Goal: Task Accomplishment & Management: Manage account settings

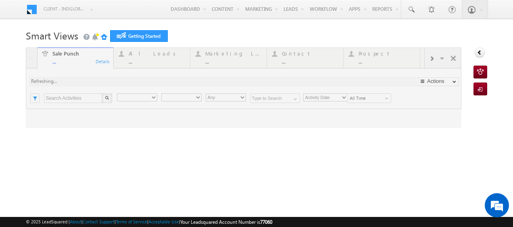
type input "Any Owner"
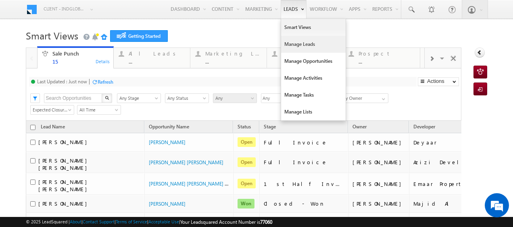
click at [297, 43] on link "Manage Leads" at bounding box center [313, 44] width 64 height 17
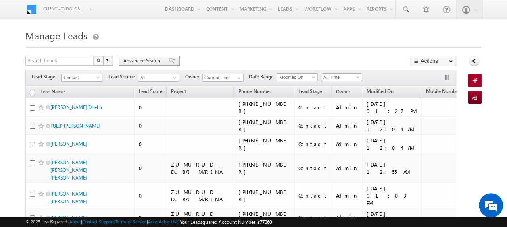
click at [137, 60] on span "Advanced Search" at bounding box center [142, 60] width 39 height 7
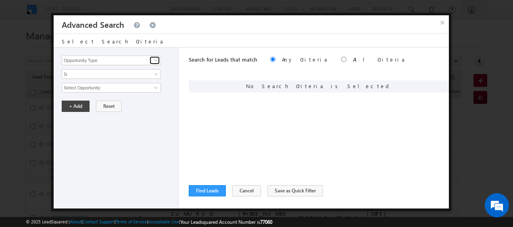
click at [153, 58] on span at bounding box center [155, 60] width 6 height 6
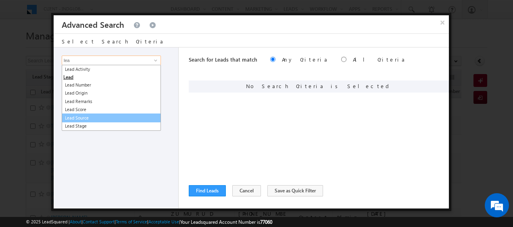
click at [94, 115] on link "Lead Source" at bounding box center [111, 118] width 99 height 9
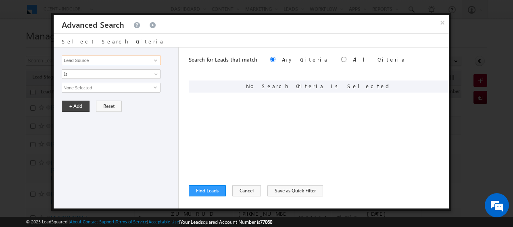
type input "Lead Source"
click at [152, 85] on span "None Selected" at bounding box center [107, 87] width 91 height 9
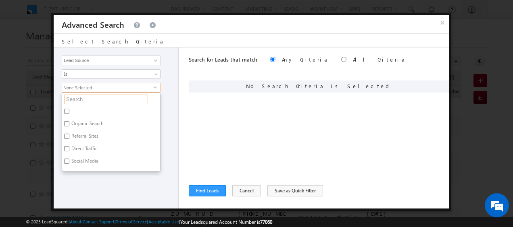
click at [82, 98] on input "text" at bounding box center [106, 100] width 84 height 10
type input "az"
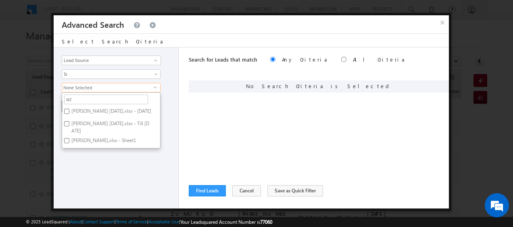
click at [69, 114] on label "[PERSON_NAME] [DATE].xlsx - [DATE]" at bounding box center [110, 112] width 97 height 12
click at [69, 114] on input "[PERSON_NAME] [DATE].xlsx - [DATE]" at bounding box center [66, 111] width 5 height 5
checkbox input "true"
click at [66, 123] on input "[PERSON_NAME] [DATE].xlsx - Till [DATE]" at bounding box center [66, 123] width 5 height 5
checkbox input "true"
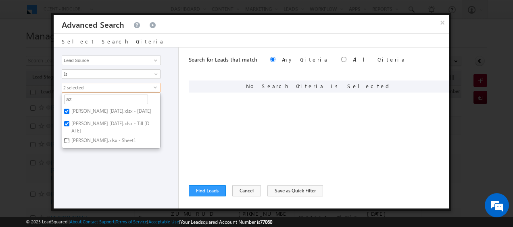
click at [67, 139] on input "[PERSON_NAME].xlsx - Sheet1" at bounding box center [66, 140] width 5 height 5
checkbox input "true"
click at [132, 157] on div "Opportunity Type Lead Activity Task Sales Group Prospect Id Address 1 Address 2…" at bounding box center [116, 128] width 125 height 161
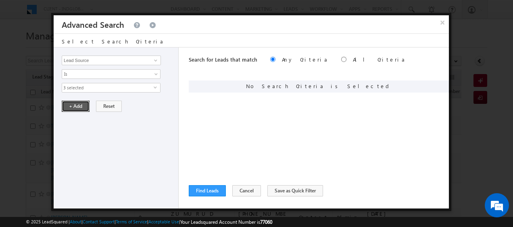
click at [76, 106] on button "+ Add" at bounding box center [76, 106] width 28 height 11
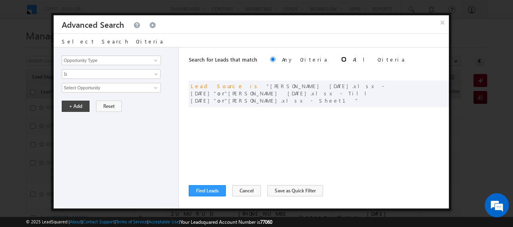
click at [341, 57] on input "radio" at bounding box center [343, 59] width 5 height 5
radio input "true"
click at [209, 189] on button "Find Leads" at bounding box center [207, 190] width 37 height 11
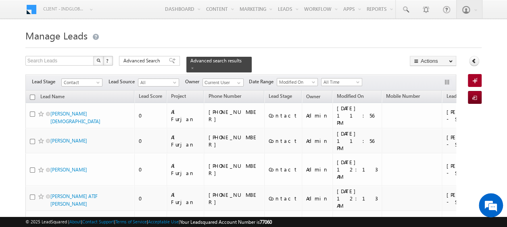
click at [33, 95] on input "checkbox" at bounding box center [32, 97] width 5 height 5
checkbox input "true"
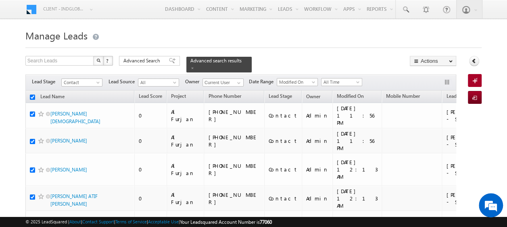
checkbox input "true"
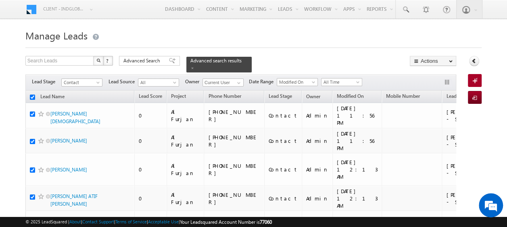
checkbox input "true"
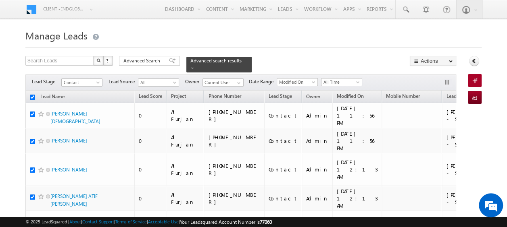
checkbox input "true"
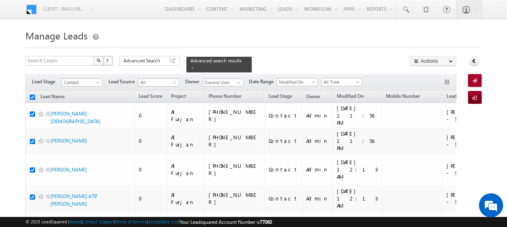
checkbox input "true"
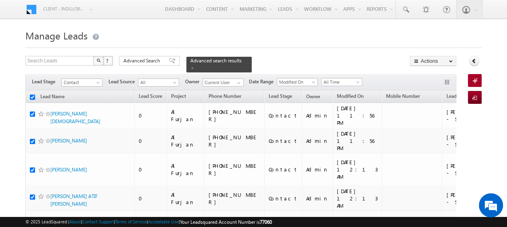
checkbox input "true"
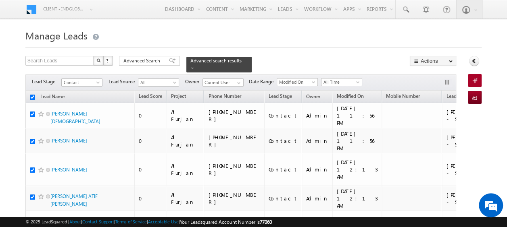
checkbox input "true"
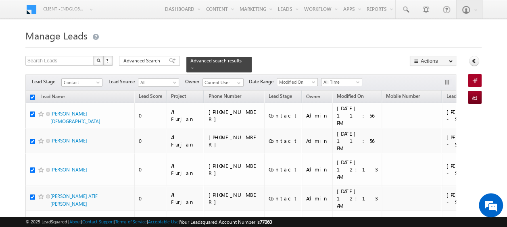
checkbox input "true"
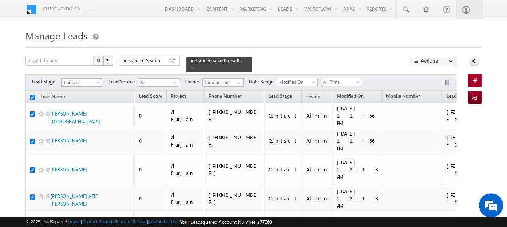
checkbox input "true"
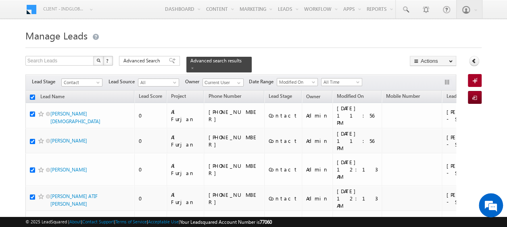
checkbox input "true"
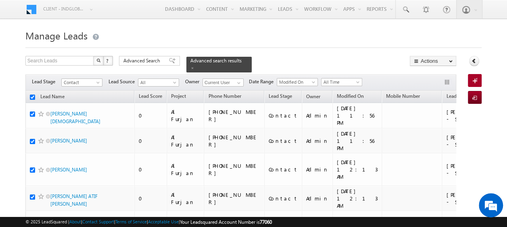
checkbox input "true"
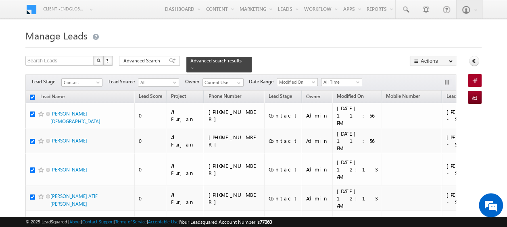
checkbox input "true"
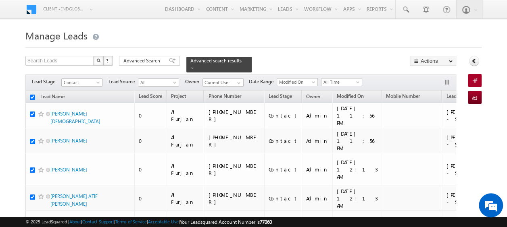
checkbox input "true"
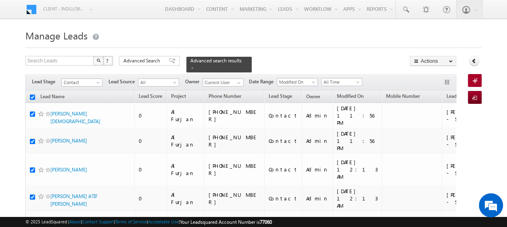
checkbox input "true"
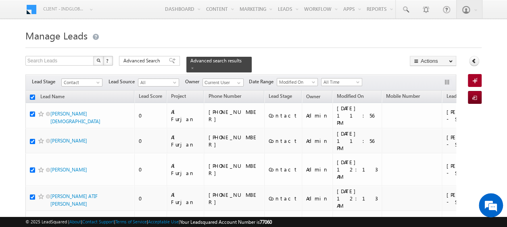
checkbox input "true"
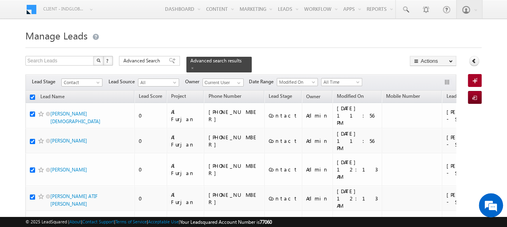
checkbox input "true"
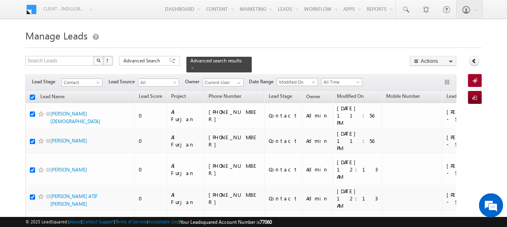
checkbox input "true"
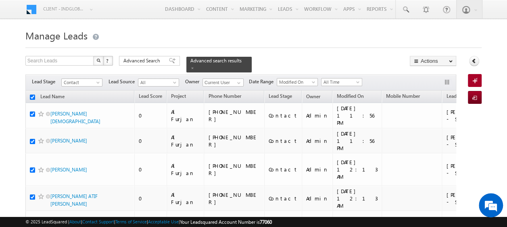
checkbox input "true"
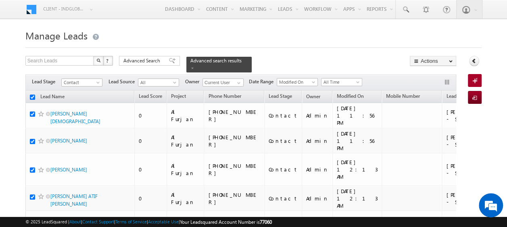
checkbox input "true"
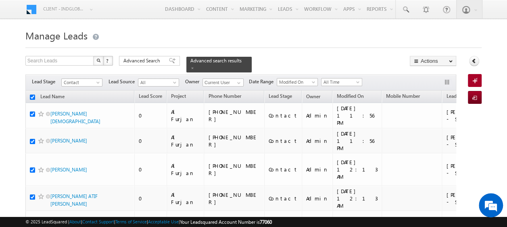
checkbox input "true"
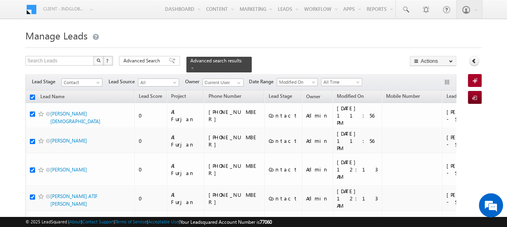
checkbox input "true"
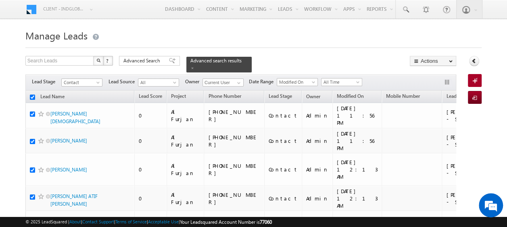
checkbox input "true"
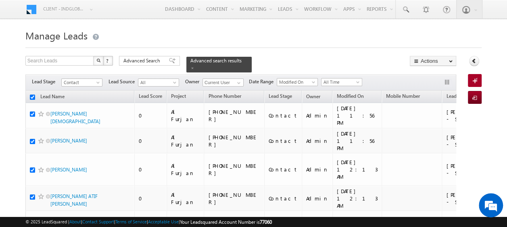
checkbox input "true"
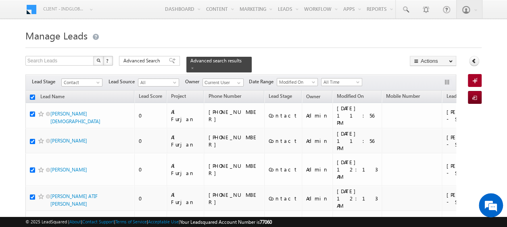
checkbox input "true"
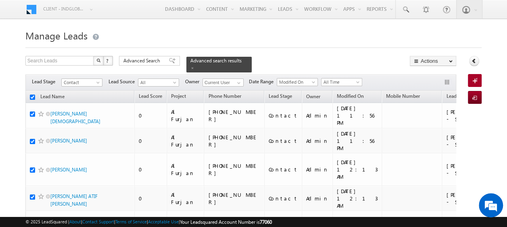
checkbox input "true"
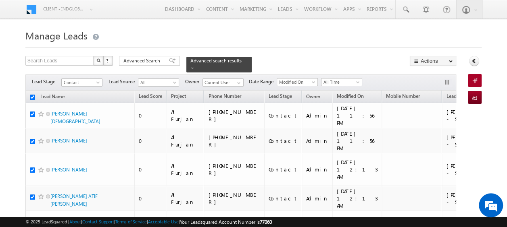
checkbox input "true"
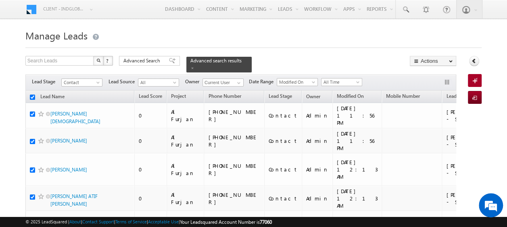
checkbox input "true"
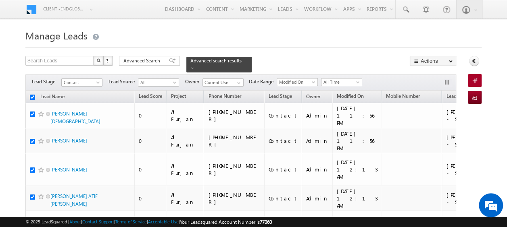
checkbox input "true"
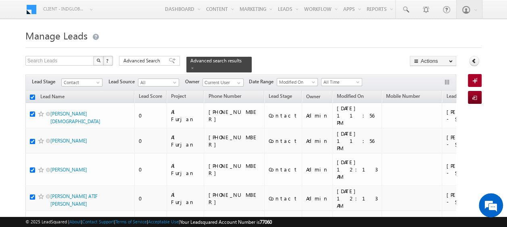
checkbox input "true"
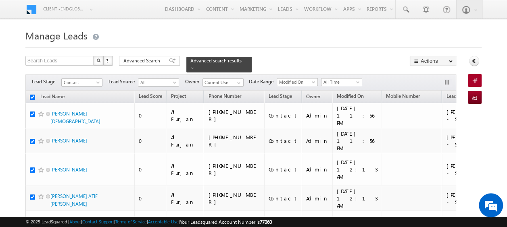
checkbox input "true"
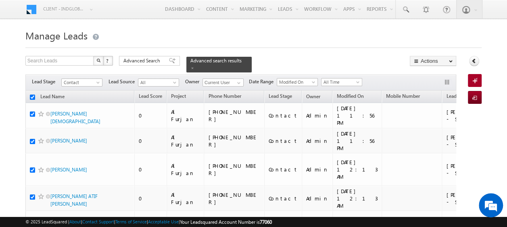
checkbox input "true"
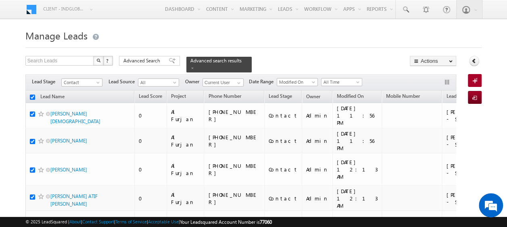
checkbox input "true"
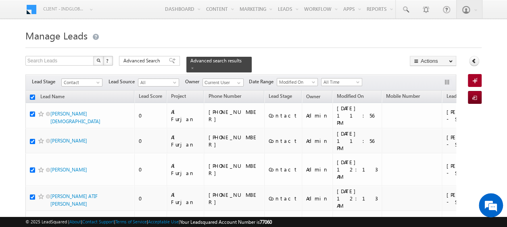
checkbox input "true"
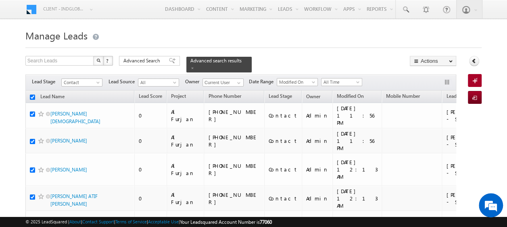
checkbox input "true"
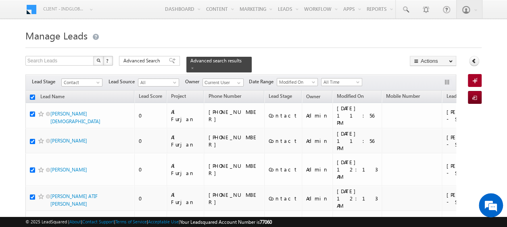
checkbox input "true"
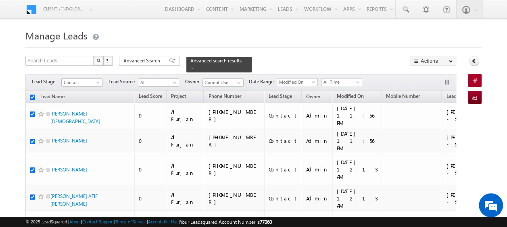
checkbox input "true"
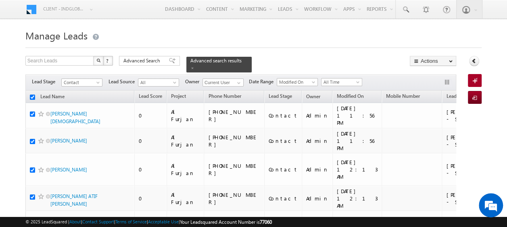
checkbox input "true"
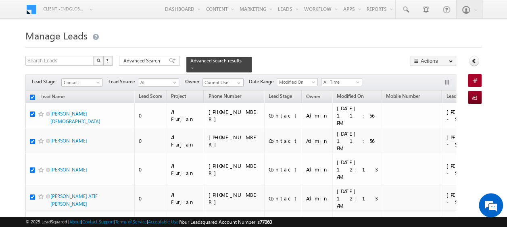
checkbox input "true"
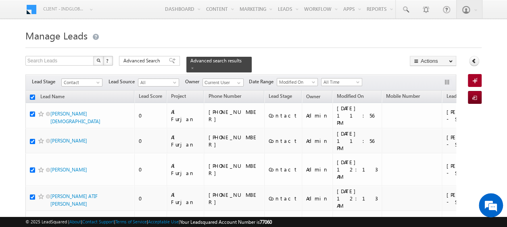
checkbox input "true"
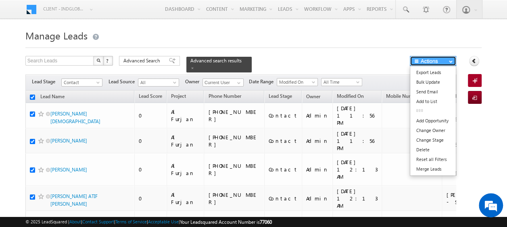
click at [443, 62] on button "Actions" at bounding box center [432, 61] width 46 height 10
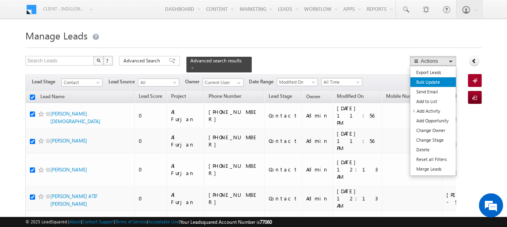
click at [430, 83] on link "Bulk Update" at bounding box center [433, 82] width 46 height 10
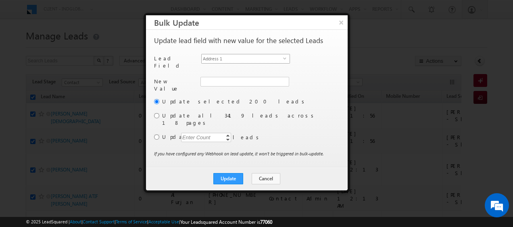
click at [286, 56] on span "select" at bounding box center [286, 58] width 6 height 4
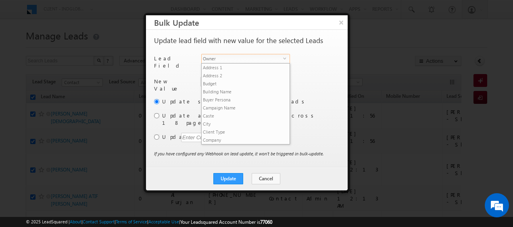
scroll to position [307, 0]
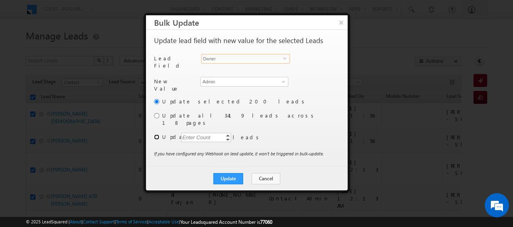
click at [158, 135] on input "radio" at bounding box center [156, 137] width 5 height 5
click at [192, 133] on div "Enter Count" at bounding box center [196, 137] width 31 height 9
click at [236, 173] on button "Update" at bounding box center [228, 178] width 30 height 11
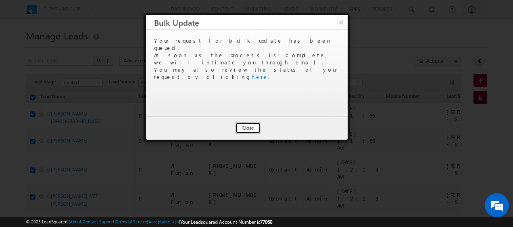
click at [251, 124] on button "Close" at bounding box center [248, 128] width 26 height 11
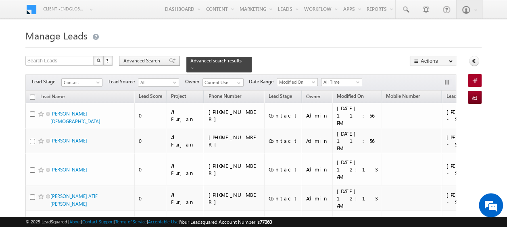
click at [148, 59] on span "Advanced Search" at bounding box center [142, 60] width 39 height 7
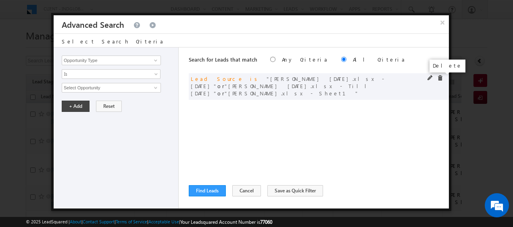
click at [439, 77] on span at bounding box center [440, 78] width 6 height 6
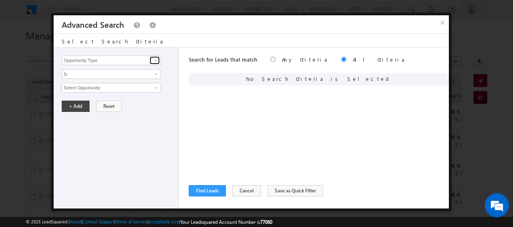
click at [156, 60] on span at bounding box center [155, 60] width 6 height 6
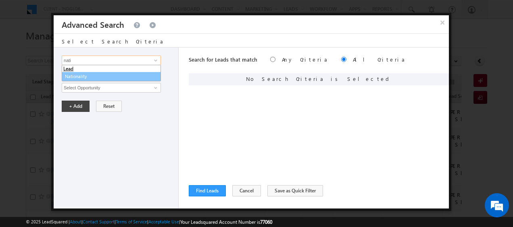
click at [90, 79] on link "Nationality" at bounding box center [111, 76] width 99 height 9
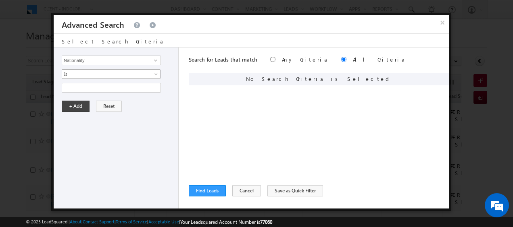
click at [156, 74] on span at bounding box center [157, 76] width 6 height 6
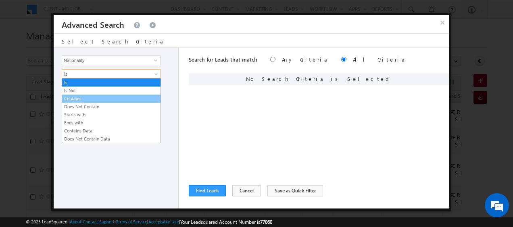
click at [91, 100] on link "Contains" at bounding box center [111, 98] width 98 height 7
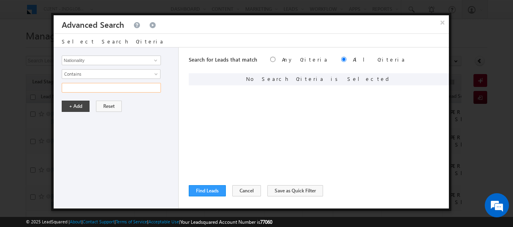
click at [97, 90] on input "text" at bounding box center [111, 88] width 99 height 10
click at [81, 109] on button "+ Add" at bounding box center [76, 106] width 28 height 11
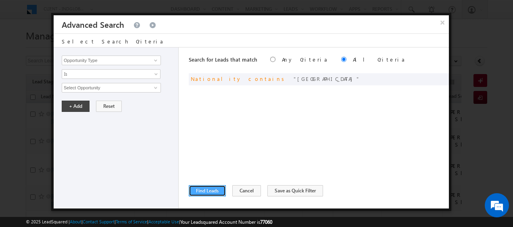
click at [214, 193] on button "Find Leads" at bounding box center [207, 190] width 37 height 11
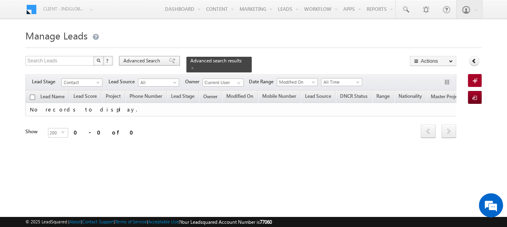
click at [151, 59] on span "Advanced Search" at bounding box center [142, 60] width 39 height 7
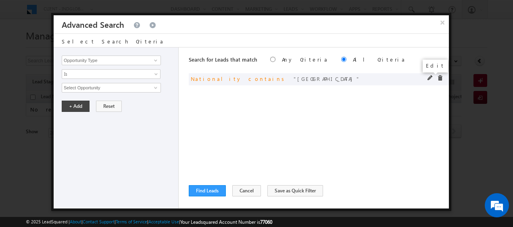
click at [430, 78] on span at bounding box center [430, 78] width 6 height 6
drag, startPoint x: 94, startPoint y: 88, endPoint x: 62, endPoint y: 87, distance: 31.9
click at [62, 88] on input "[GEOGRAPHIC_DATA]" at bounding box center [111, 88] width 99 height 10
click at [71, 106] on button "+ Add" at bounding box center [76, 106] width 28 height 11
click at [204, 191] on button "Find Leads" at bounding box center [207, 190] width 37 height 11
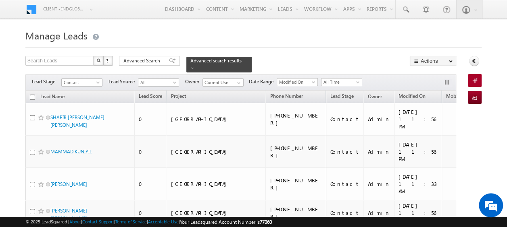
click at [31, 95] on input "checkbox" at bounding box center [32, 97] width 5 height 5
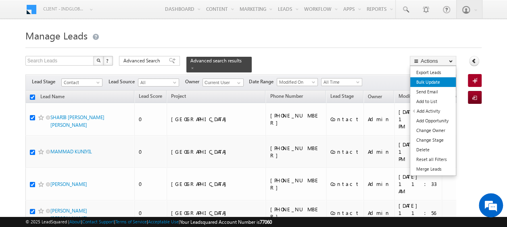
click at [426, 81] on link "Bulk Update" at bounding box center [433, 82] width 46 height 10
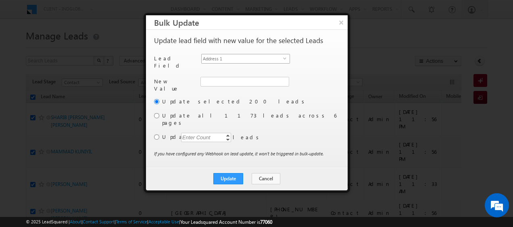
click at [285, 57] on span "select" at bounding box center [286, 58] width 6 height 4
click at [155, 135] on input "radio" at bounding box center [156, 137] width 5 height 5
click at [197, 133] on div "Enter Count" at bounding box center [196, 137] width 31 height 9
click at [282, 79] on span at bounding box center [283, 82] width 6 height 6
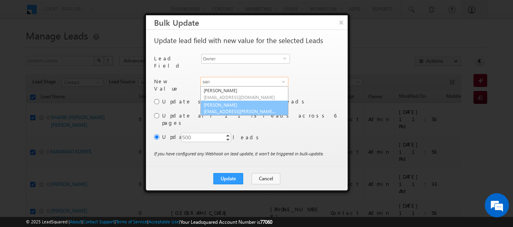
click at [216, 102] on link "[PERSON_NAME] [PERSON_NAME][EMAIL_ADDRESS][PERSON_NAME][DOMAIN_NAME]" at bounding box center [244, 108] width 88 height 15
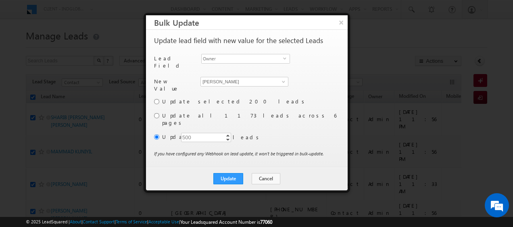
click at [303, 98] on label "Update selected 200 leads" at bounding box center [250, 101] width 176 height 7
click at [228, 173] on button "Update" at bounding box center [228, 178] width 30 height 11
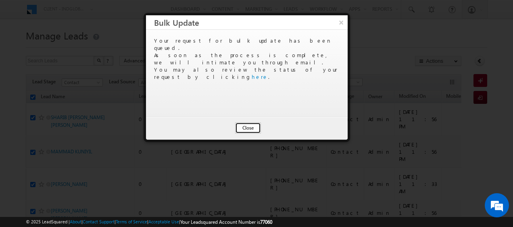
click at [252, 129] on button "Close" at bounding box center [248, 128] width 26 height 11
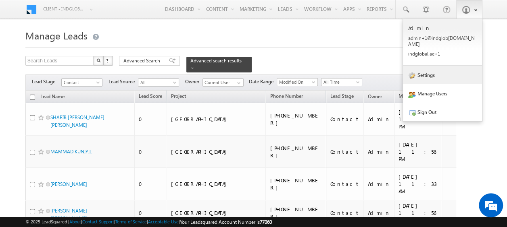
click at [425, 74] on link "Settings" at bounding box center [442, 75] width 79 height 19
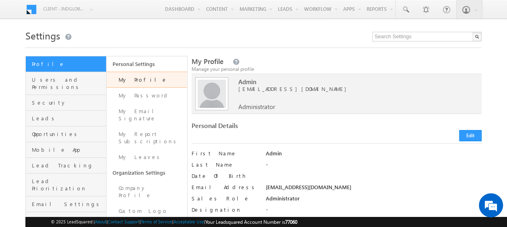
click at [134, 219] on link "Request History" at bounding box center [146, 230] width 81 height 23
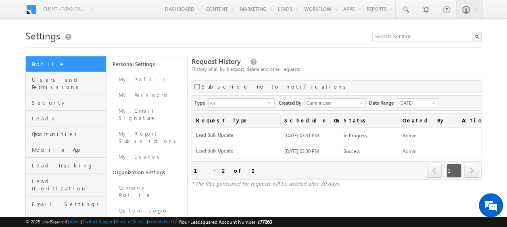
scroll to position [81, 0]
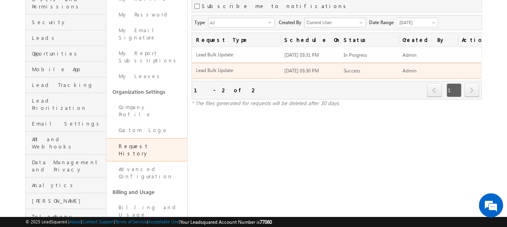
click at [220, 67] on span "Lead Bulk Update" at bounding box center [236, 70] width 81 height 7
drag, startPoint x: 339, startPoint y: 71, endPoint x: 274, endPoint y: 67, distance: 65.0
click at [274, 67] on tr "Lead Bulk Update 29/08/2025 03:30 PM Success Admin" at bounding box center [336, 71] width 289 height 16
click at [214, 70] on span "Lead Bulk Update" at bounding box center [236, 70] width 81 height 7
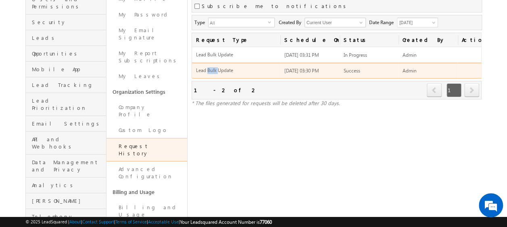
click at [214, 70] on span "Lead Bulk Update" at bounding box center [236, 70] width 81 height 7
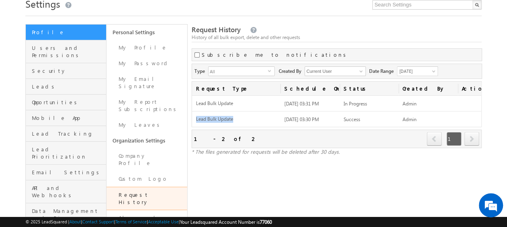
scroll to position [31, 0]
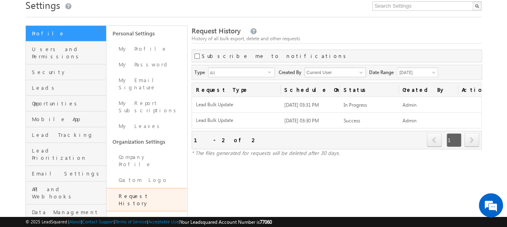
click at [270, 71] on span "select" at bounding box center [271, 72] width 6 height 4
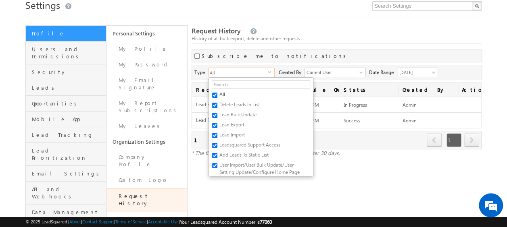
click at [270, 71] on span "select" at bounding box center [271, 72] width 6 height 4
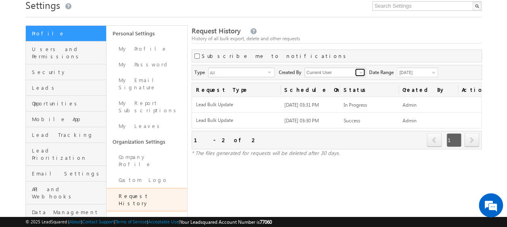
click at [364, 73] on span at bounding box center [361, 72] width 6 height 6
click at [434, 74] on span at bounding box center [434, 74] width 6 height 6
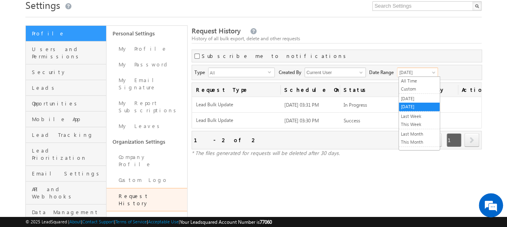
click at [434, 74] on span at bounding box center [434, 74] width 6 height 6
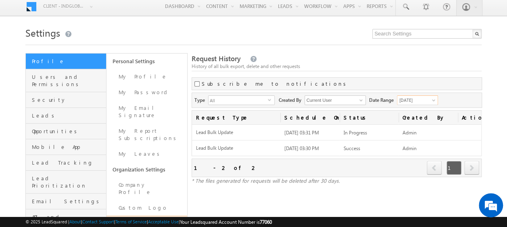
scroll to position [2, 0]
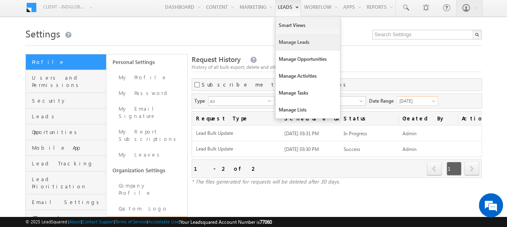
click at [295, 39] on link "Manage Leads" at bounding box center [307, 42] width 64 height 17
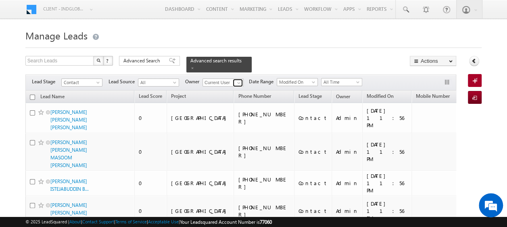
click at [237, 80] on span at bounding box center [238, 83] width 6 height 6
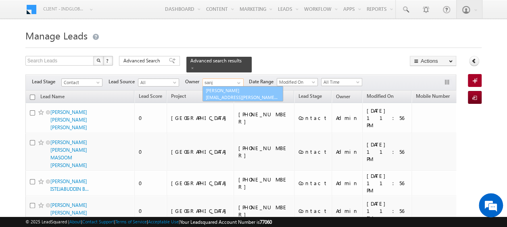
click at [235, 94] on span "[EMAIL_ADDRESS][PERSON_NAME][DOMAIN_NAME]" at bounding box center [242, 97] width 73 height 6
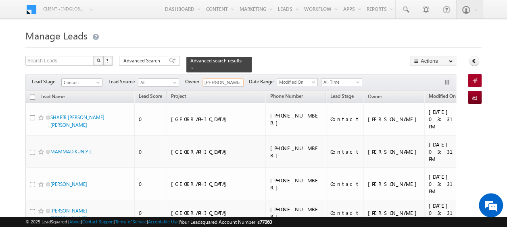
type input "[PERSON_NAME]"
click at [355, 81] on span at bounding box center [358, 84] width 6 height 6
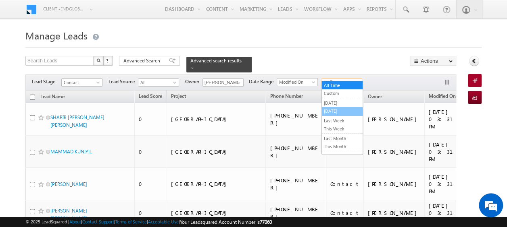
click at [336, 110] on link "[DATE]" at bounding box center [342, 111] width 41 height 7
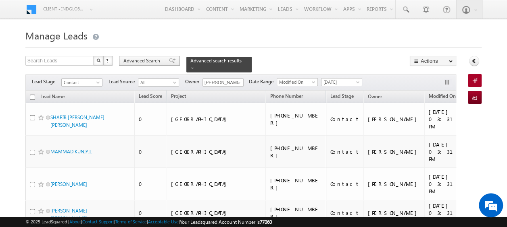
click at [150, 61] on span "Advanced Search" at bounding box center [142, 60] width 39 height 7
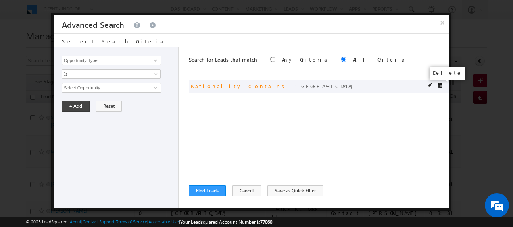
click at [440, 87] on span at bounding box center [440, 86] width 6 height 6
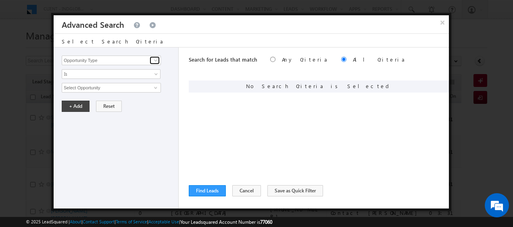
click at [153, 61] on span at bounding box center [155, 60] width 6 height 6
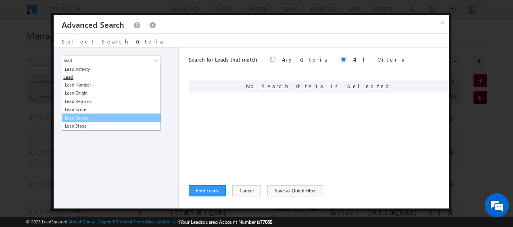
click at [88, 116] on link "Lead Source" at bounding box center [111, 118] width 99 height 9
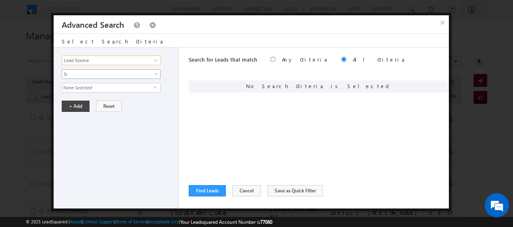
type input "Lead Source"
click at [158, 74] on span at bounding box center [157, 76] width 6 height 6
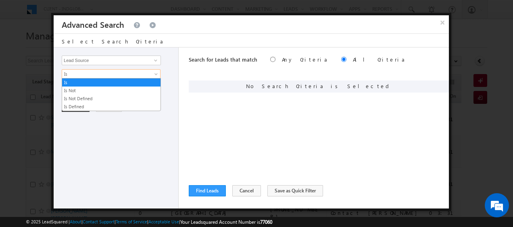
drag, startPoint x: 176, startPoint y: 82, endPoint x: 168, endPoint y: 89, distance: 9.7
click at [175, 84] on div "Opportunity Type Lead Activity Task Sales Group Prospect Id Address 1 Address 2…" at bounding box center [116, 128] width 125 height 161
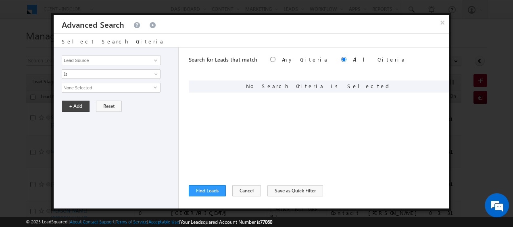
click at [114, 89] on span "None Selected" at bounding box center [107, 87] width 91 height 9
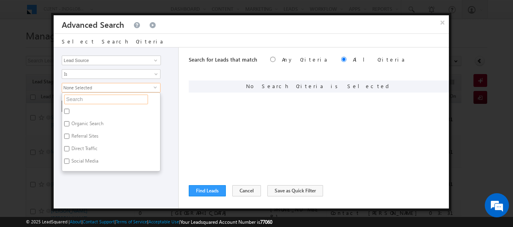
click at [94, 98] on input "text" at bounding box center [106, 100] width 84 height 10
type input "az"
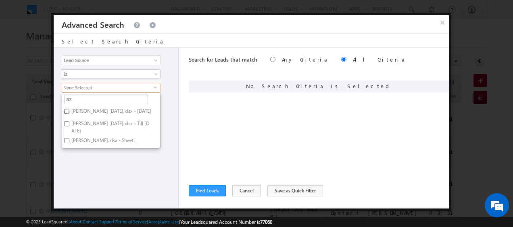
click at [67, 110] on input "[PERSON_NAME] [DATE].xlsx - [DATE]" at bounding box center [66, 111] width 5 height 5
checkbox input "true"
click at [65, 119] on label "[PERSON_NAME] [DATE].xlsx - Till [DATE]" at bounding box center [111, 127] width 98 height 17
click at [65, 121] on input "[PERSON_NAME] [DATE].xlsx - Till [DATE]" at bounding box center [66, 123] width 5 height 5
checkbox input "true"
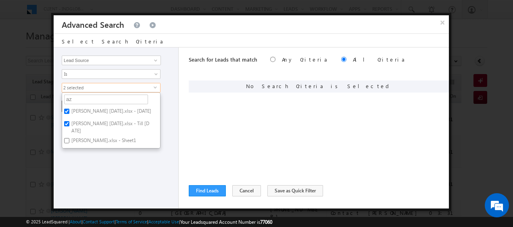
click at [70, 139] on label "[PERSON_NAME].xlsx - Sheet1" at bounding box center [103, 142] width 82 height 12
click at [69, 139] on input "[PERSON_NAME].xlsx - Sheet1" at bounding box center [66, 140] width 5 height 5
checkbox input "true"
click at [170, 126] on div "Opportunity Type Lead Activity Task Sales Group Prospect Id Address 1 Address 2…" at bounding box center [116, 128] width 125 height 161
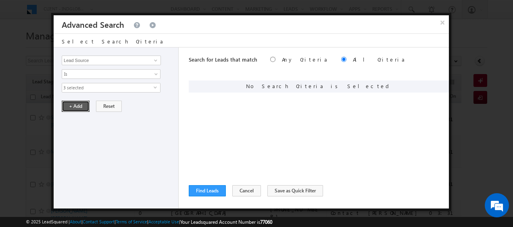
click at [77, 105] on button "+ Add" at bounding box center [76, 106] width 28 height 11
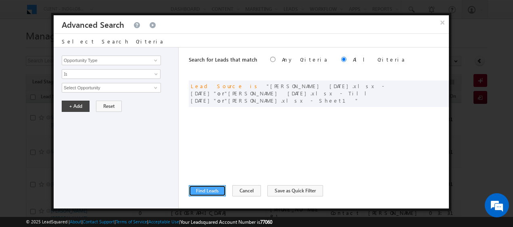
click at [209, 185] on button "Find Leads" at bounding box center [207, 190] width 37 height 11
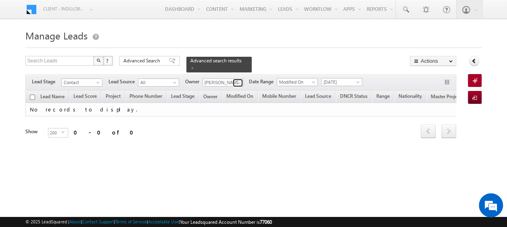
click at [238, 80] on span at bounding box center [238, 83] width 6 height 6
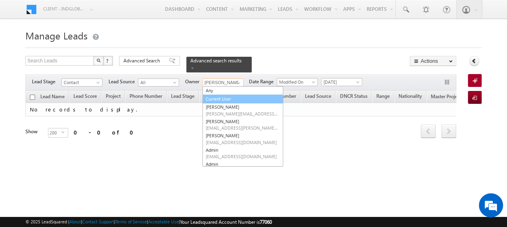
click at [239, 95] on link "Current User" at bounding box center [242, 99] width 81 height 9
type input "Current User"
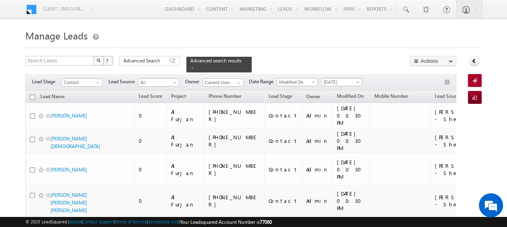
click at [358, 81] on span at bounding box center [358, 84] width 6 height 6
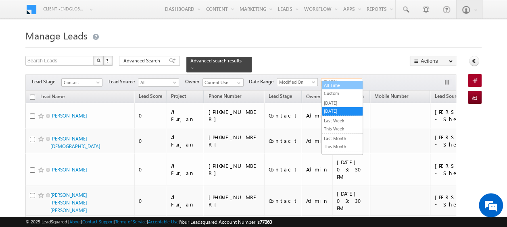
click at [347, 85] on link "All Time" at bounding box center [342, 85] width 41 height 7
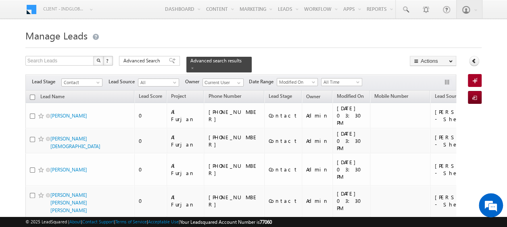
click at [31, 95] on input "checkbox" at bounding box center [32, 97] width 5 height 5
checkbox input "true"
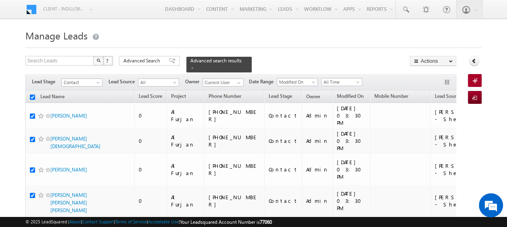
checkbox input "true"
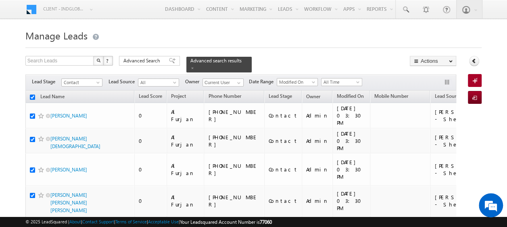
checkbox input "true"
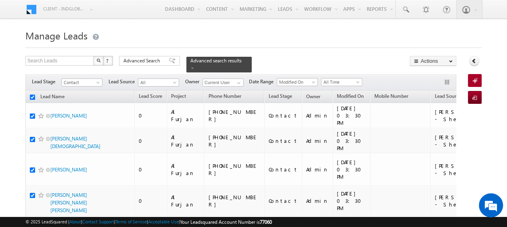
checkbox input "true"
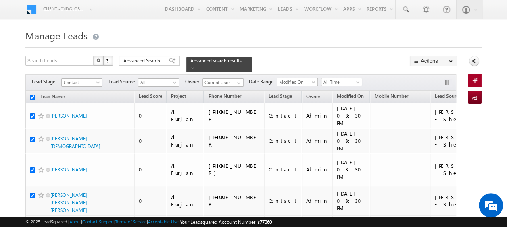
checkbox input "true"
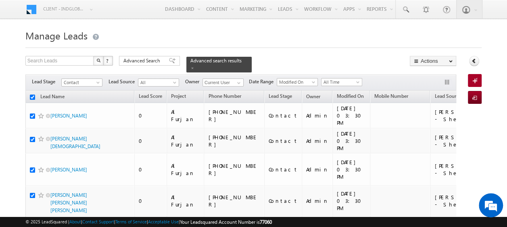
checkbox input "true"
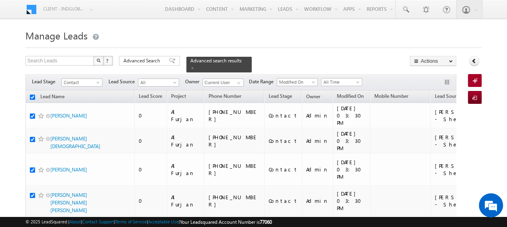
checkbox input "true"
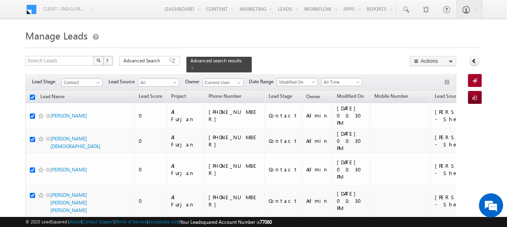
checkbox input "true"
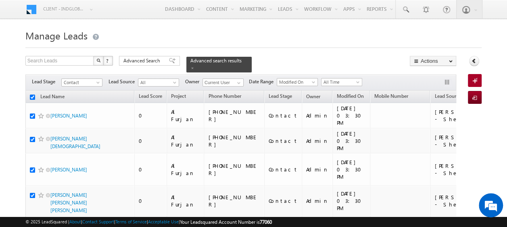
checkbox input "true"
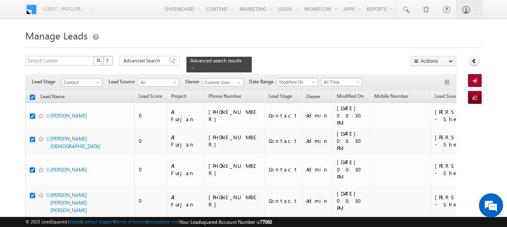
checkbox input "true"
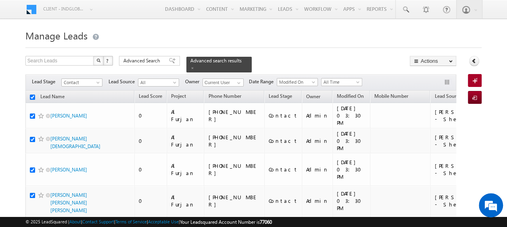
checkbox input "true"
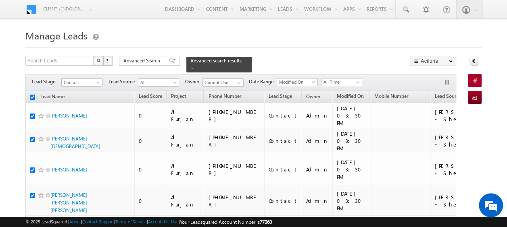
checkbox input "true"
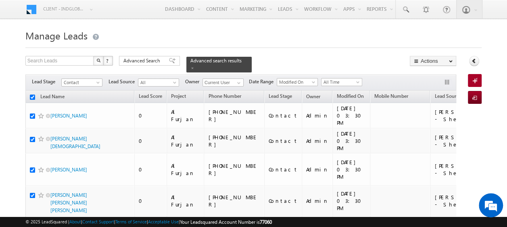
checkbox input "true"
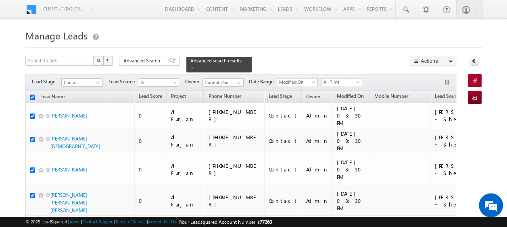
checkbox input "true"
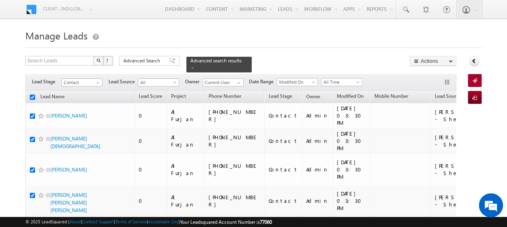
checkbox input "true"
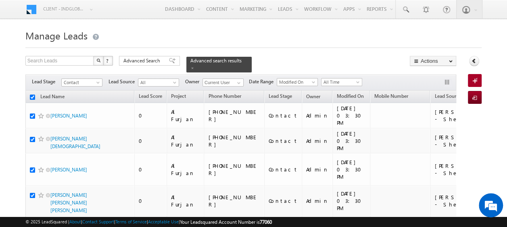
checkbox input "true"
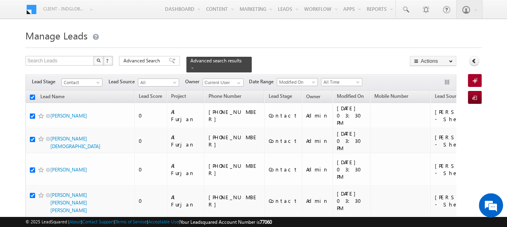
checkbox input "true"
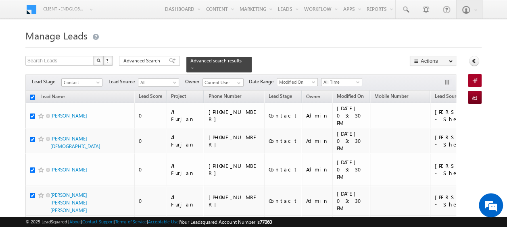
checkbox input "true"
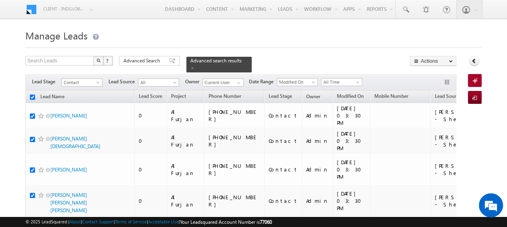
checkbox input "true"
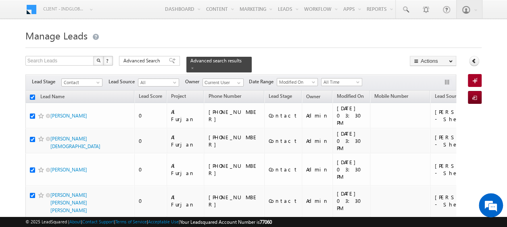
checkbox input "true"
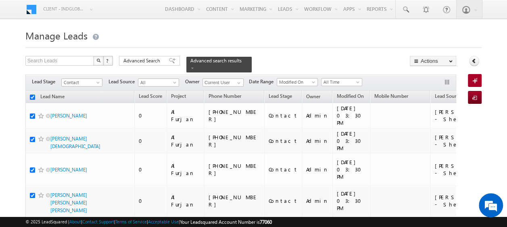
checkbox input "true"
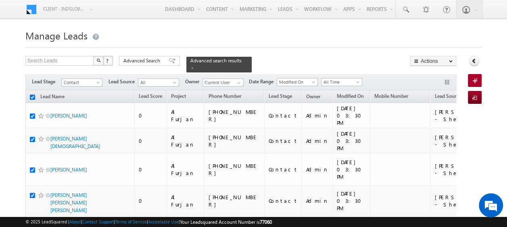
checkbox input "true"
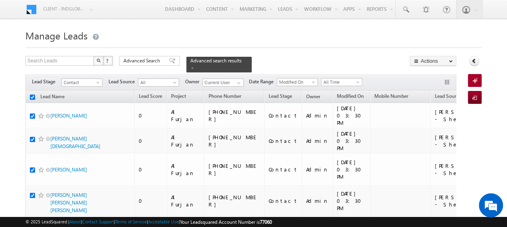
checkbox input "true"
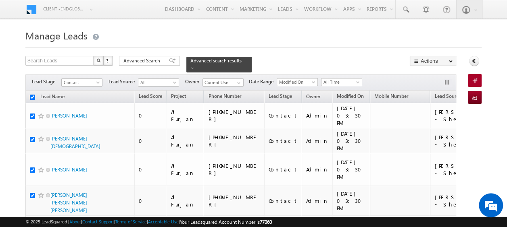
checkbox input "true"
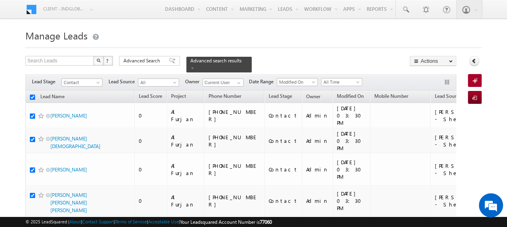
checkbox input "true"
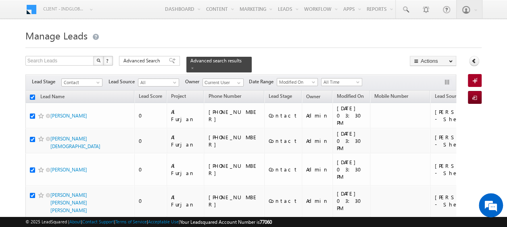
checkbox input "true"
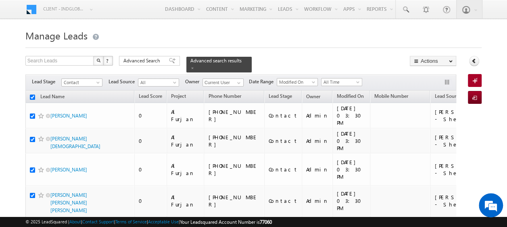
checkbox input "true"
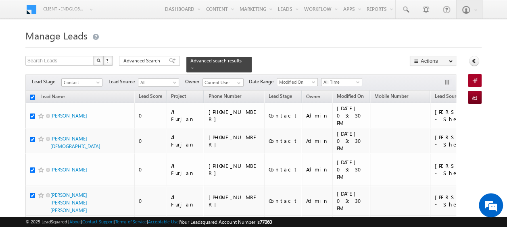
checkbox input "true"
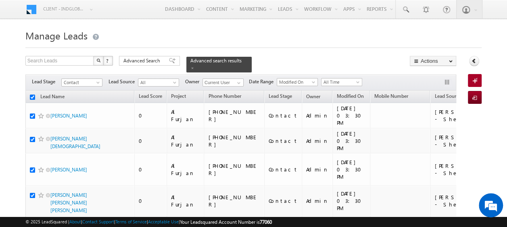
checkbox input "true"
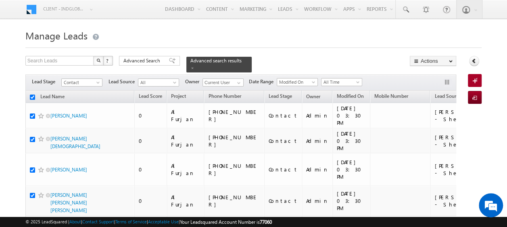
checkbox input "true"
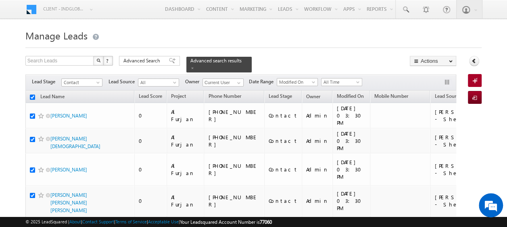
checkbox input "true"
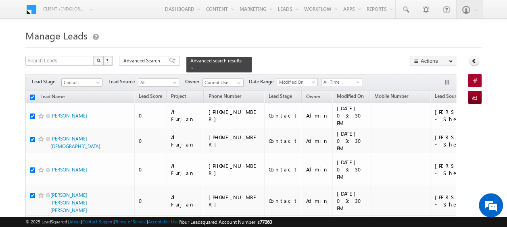
checkbox input "true"
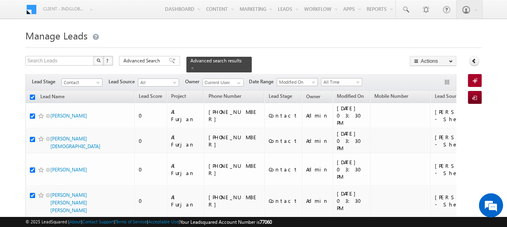
checkbox input "true"
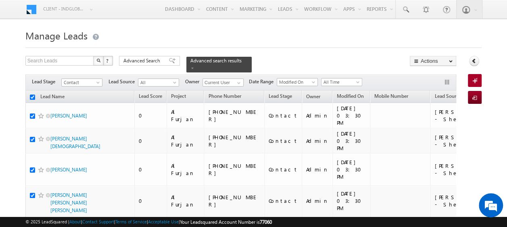
checkbox input "true"
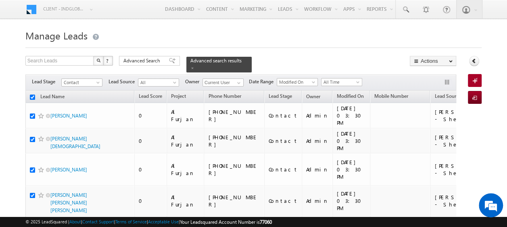
checkbox input "true"
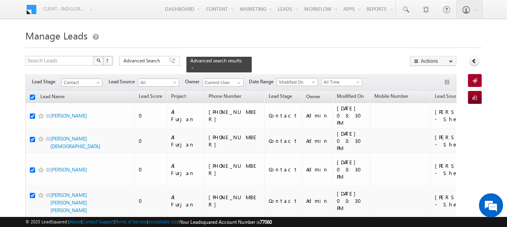
checkbox input "true"
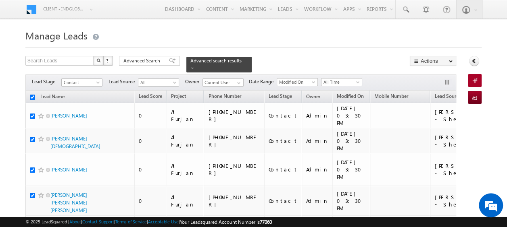
checkbox input "true"
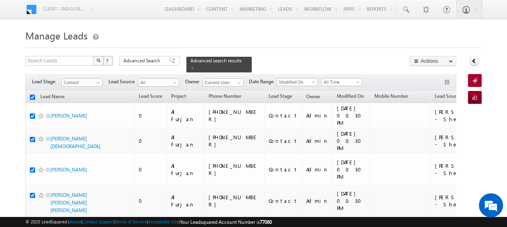
checkbox input "true"
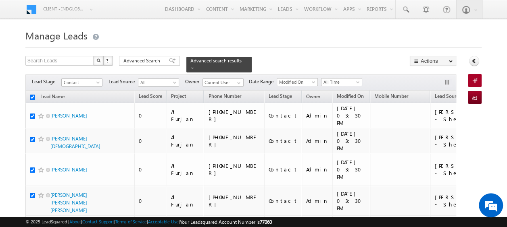
checkbox input "true"
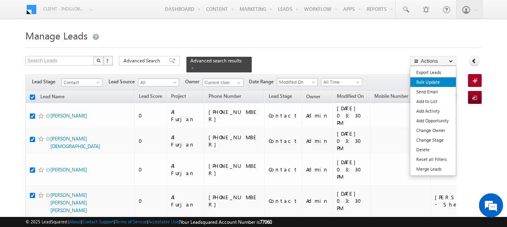
click at [428, 80] on link "Bulk Update" at bounding box center [433, 82] width 46 height 10
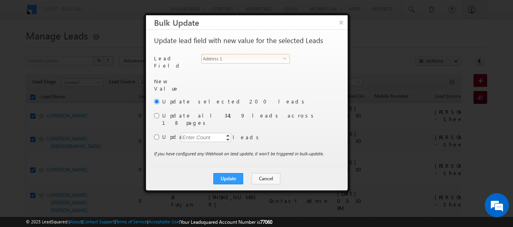
click at [283, 58] on span "select" at bounding box center [286, 58] width 6 height 4
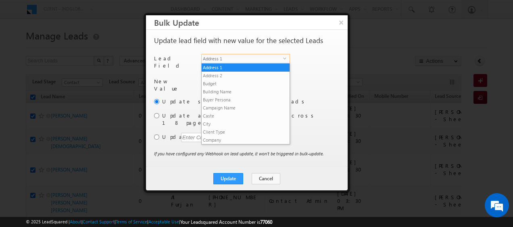
scroll to position [307, 0]
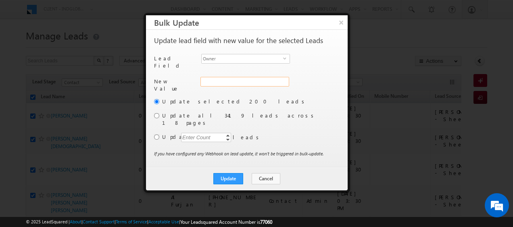
click at [282, 77] on input "Address 1" at bounding box center [244, 82] width 89 height 10
click at [286, 57] on span "select" at bounding box center [286, 58] width 6 height 4
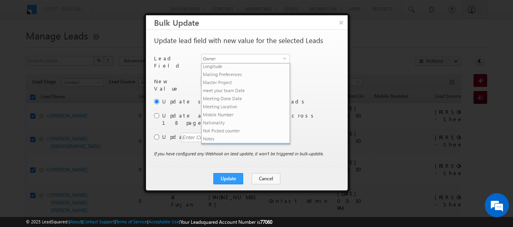
click at [212, 143] on li "Owner" at bounding box center [246, 147] width 88 height 8
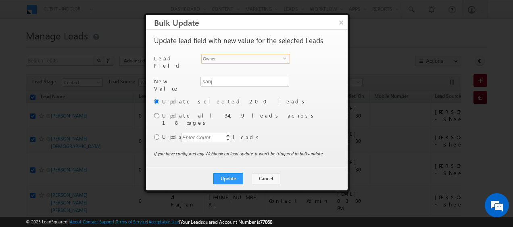
click at [310, 83] on div "New Value Address 1 sanj" at bounding box center [246, 87] width 184 height 21
click at [228, 78] on input "sanj" at bounding box center [244, 82] width 89 height 10
click at [304, 98] on label "Update selected 200 leads" at bounding box center [250, 101] width 176 height 7
click at [269, 173] on button "Cancel" at bounding box center [266, 178] width 29 height 11
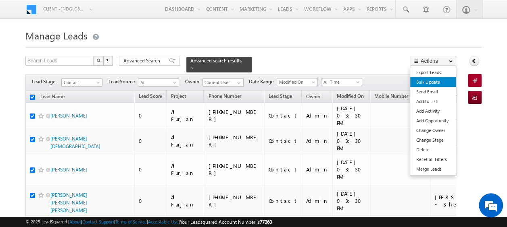
click at [426, 82] on link "Bulk Update" at bounding box center [433, 82] width 46 height 10
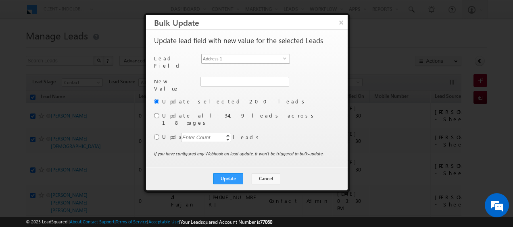
click at [286, 56] on span "select" at bounding box center [286, 58] width 6 height 4
click at [281, 79] on span at bounding box center [283, 82] width 6 height 6
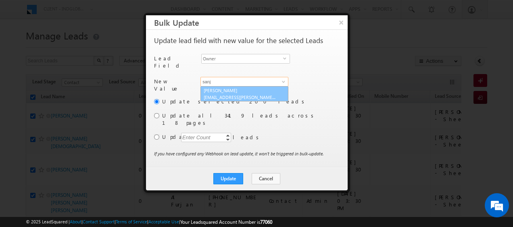
click at [234, 86] on link "[PERSON_NAME] [PERSON_NAME][EMAIL_ADDRESS][PERSON_NAME][DOMAIN_NAME]" at bounding box center [244, 93] width 88 height 15
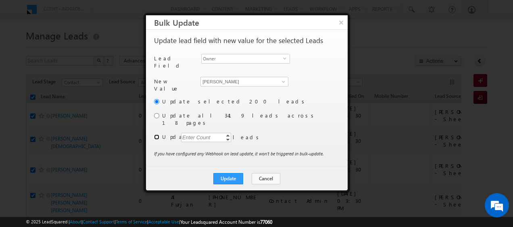
click at [158, 135] on input "radio" at bounding box center [156, 137] width 5 height 5
click at [205, 133] on div "Enter Count" at bounding box center [196, 137] width 31 height 9
click at [226, 173] on button "Update" at bounding box center [228, 178] width 30 height 11
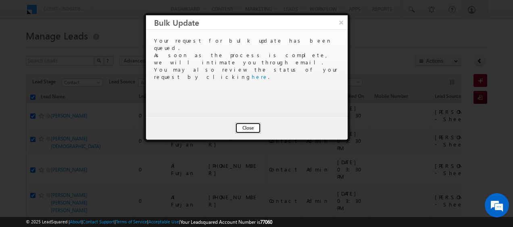
click at [247, 129] on button "Close" at bounding box center [248, 128] width 26 height 11
